Goal: Use online tool/utility: Utilize a website feature to perform a specific function

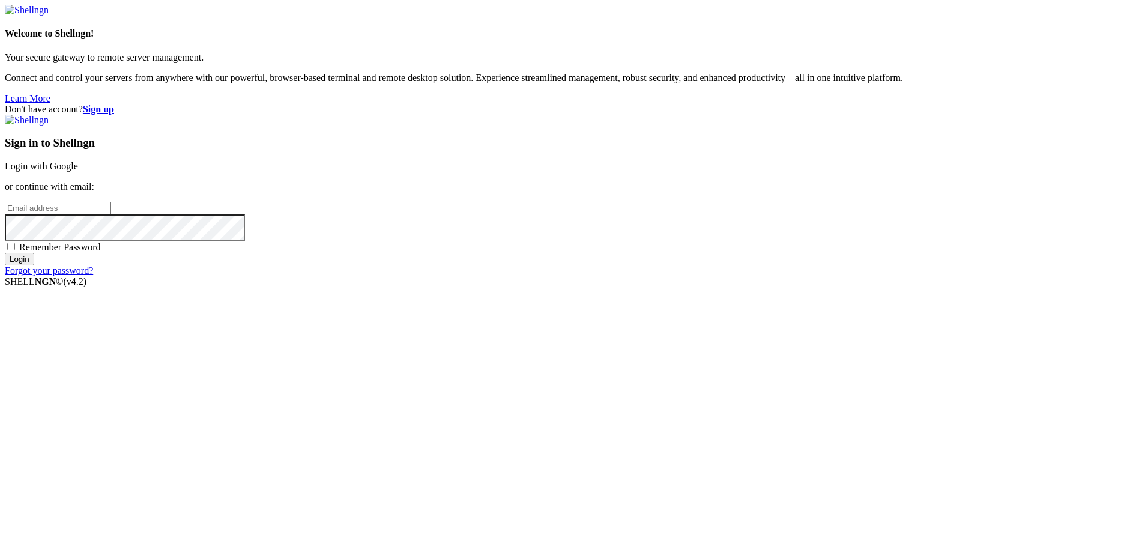
click at [78, 171] on link "Login with Google" at bounding box center [41, 166] width 73 height 10
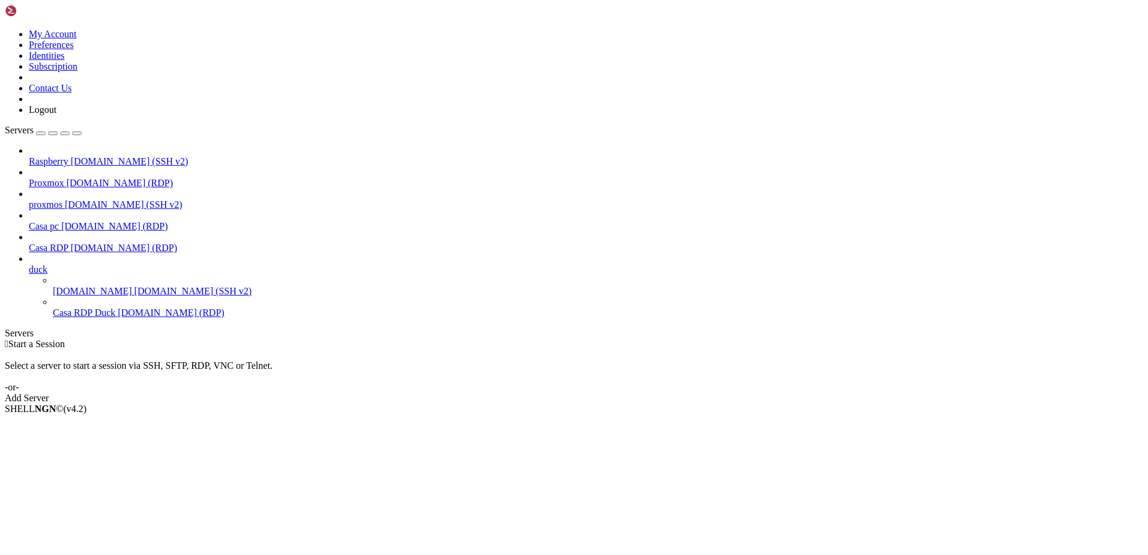
click at [57, 242] on span "Casa RDP" at bounding box center [49, 247] width 40 height 10
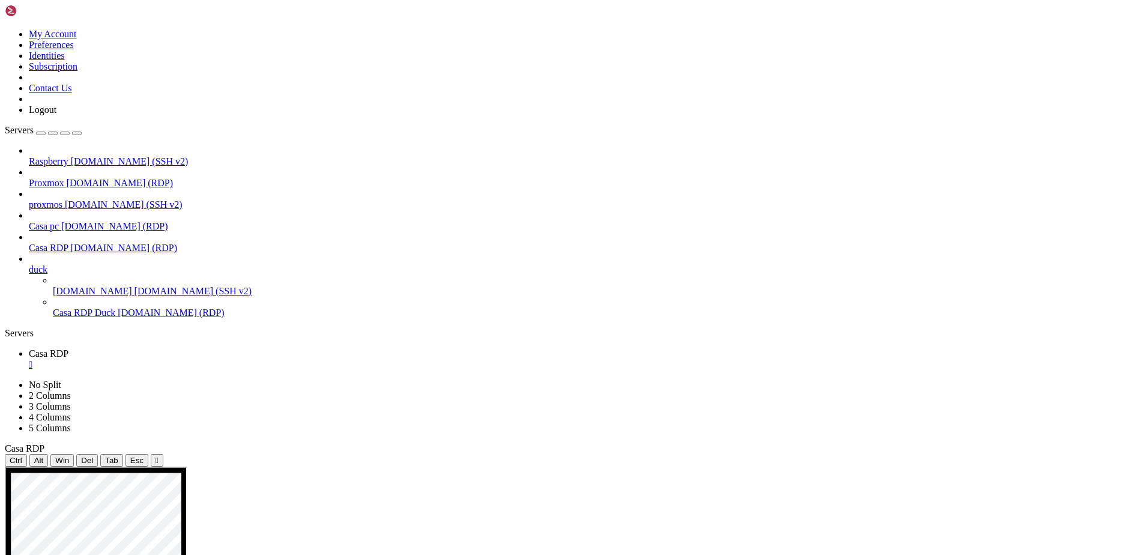
drag, startPoint x: 435, startPoint y: 751, endPoint x: 653, endPoint y: 747, distance: 218.5
